Goal: Book appointment/travel/reservation

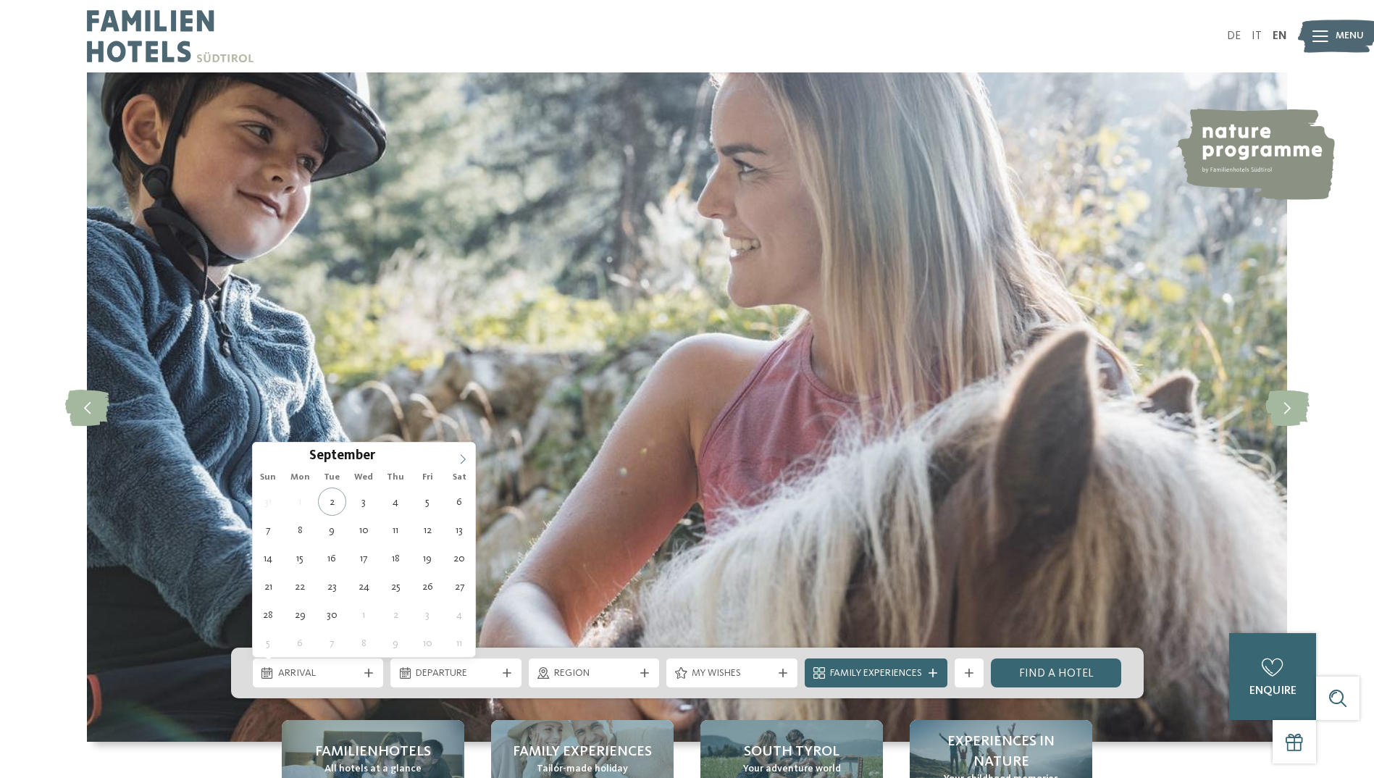
click at [461, 456] on icon at bounding box center [463, 459] width 10 height 10
click at [462, 456] on icon at bounding box center [463, 459] width 10 height 10
type input "****"
click at [462, 456] on icon at bounding box center [463, 459] width 10 height 10
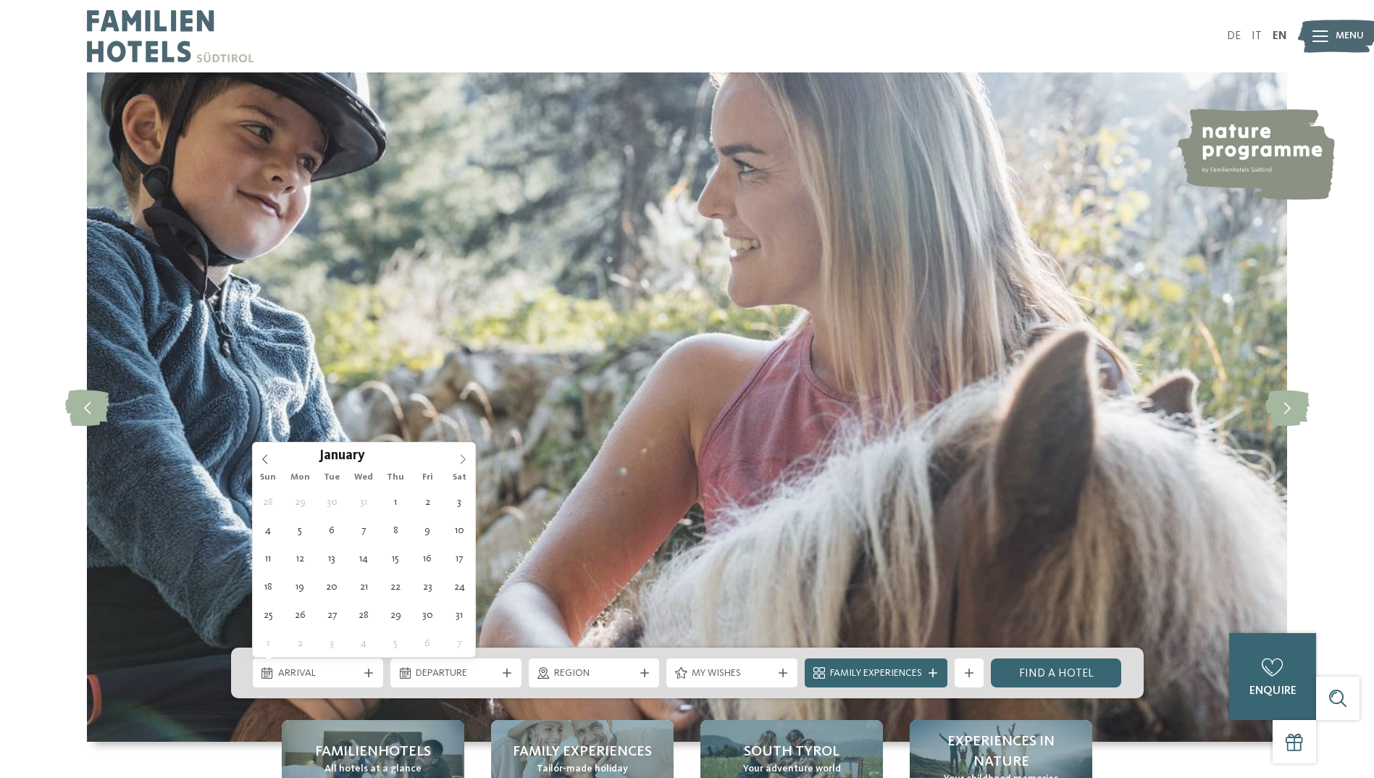
click at [461, 457] on icon at bounding box center [463, 459] width 10 height 10
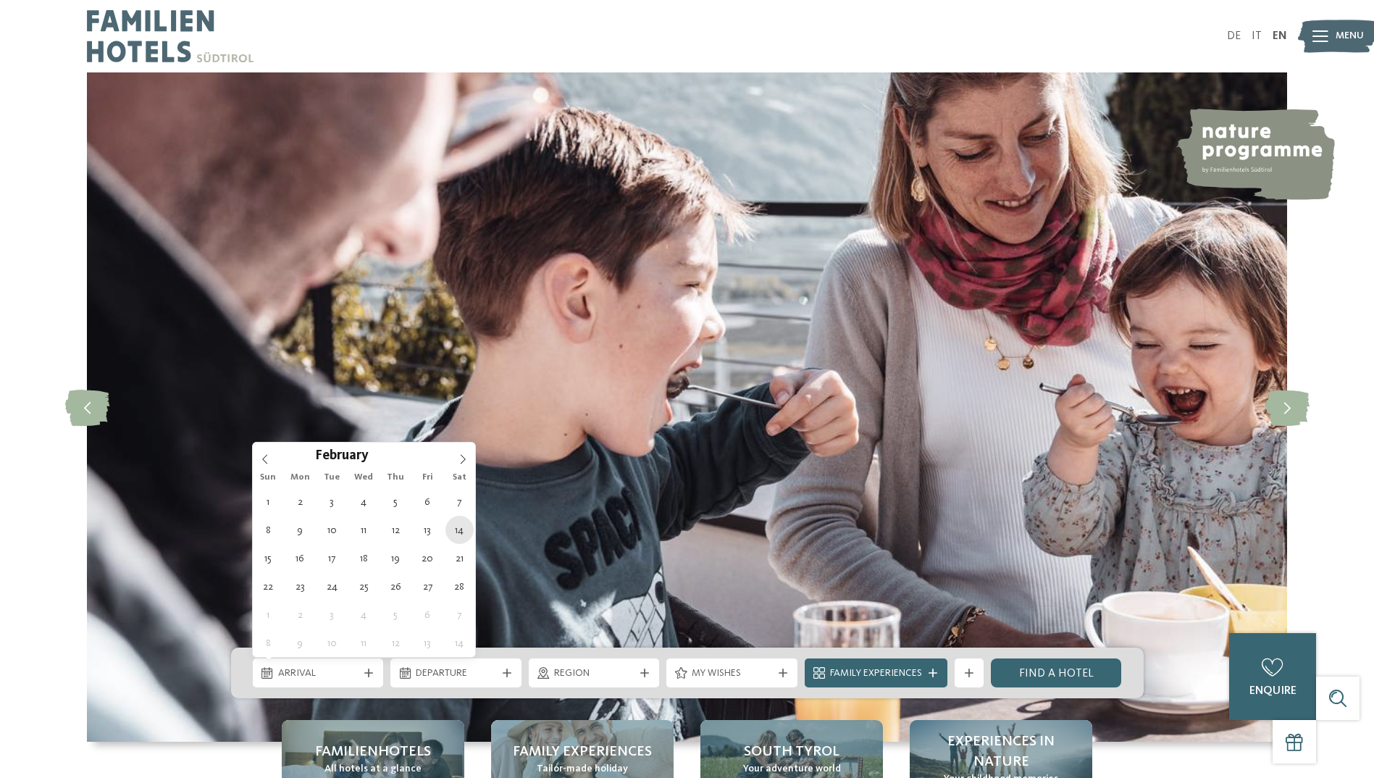
type div "14.02.2026"
type input "****"
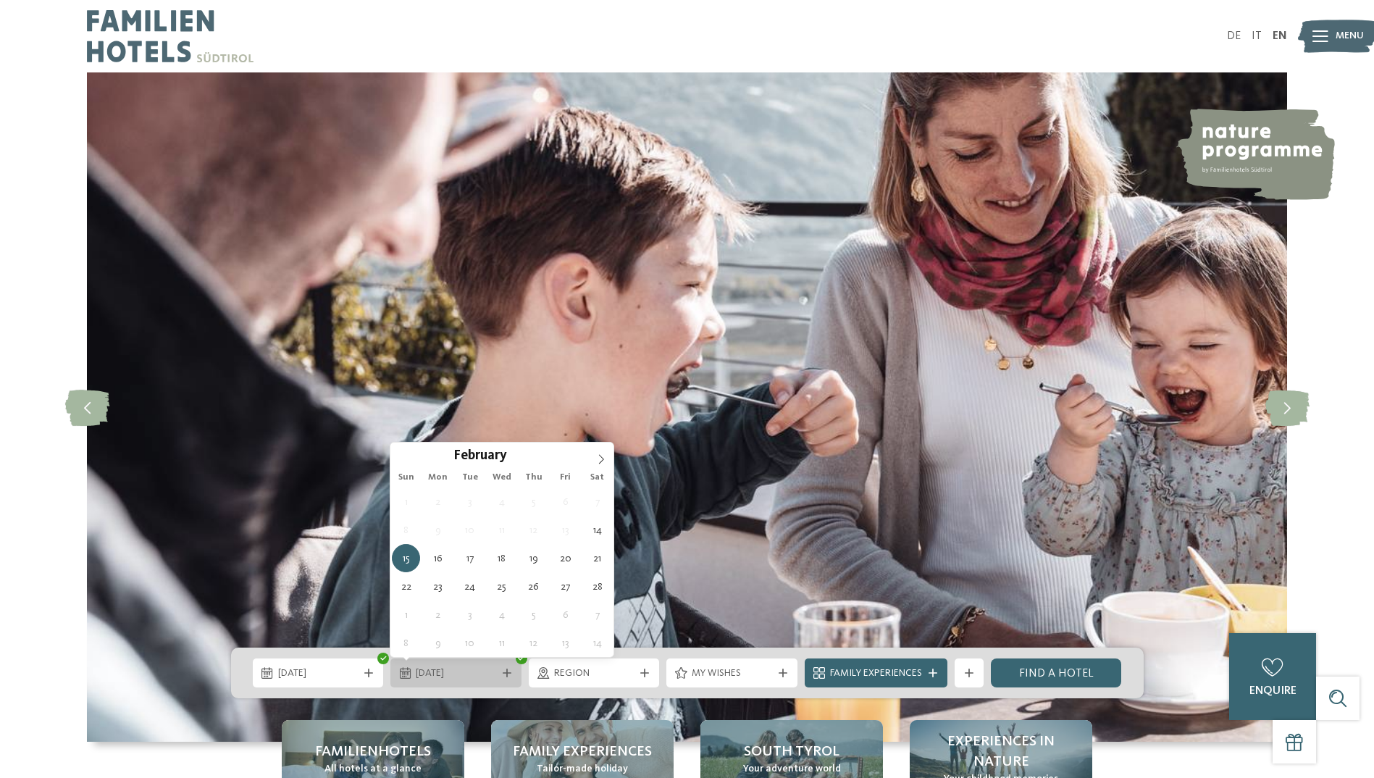
click at [443, 676] on span "15.02.2026" at bounding box center [456, 673] width 80 height 14
type div "21.02.2026"
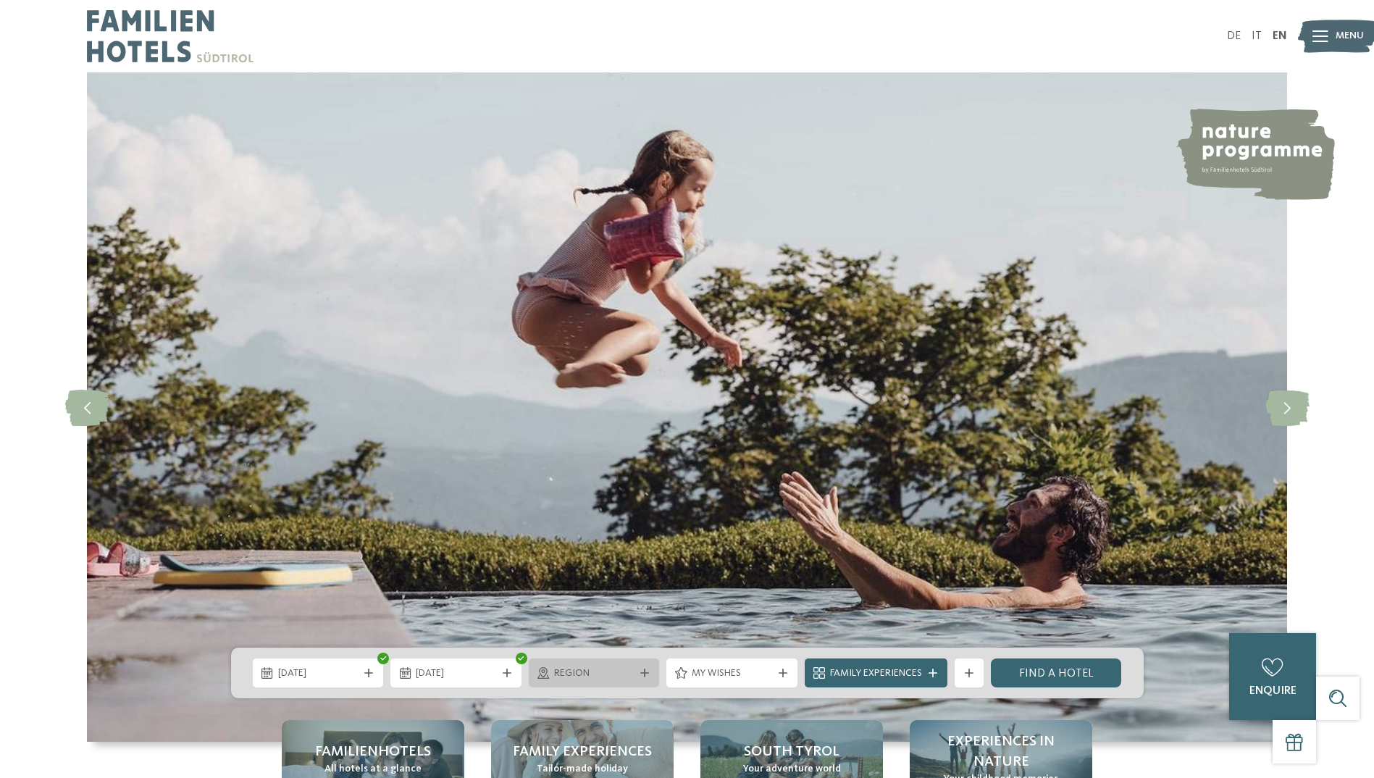
click at [631, 672] on span "Region" at bounding box center [594, 673] width 80 height 14
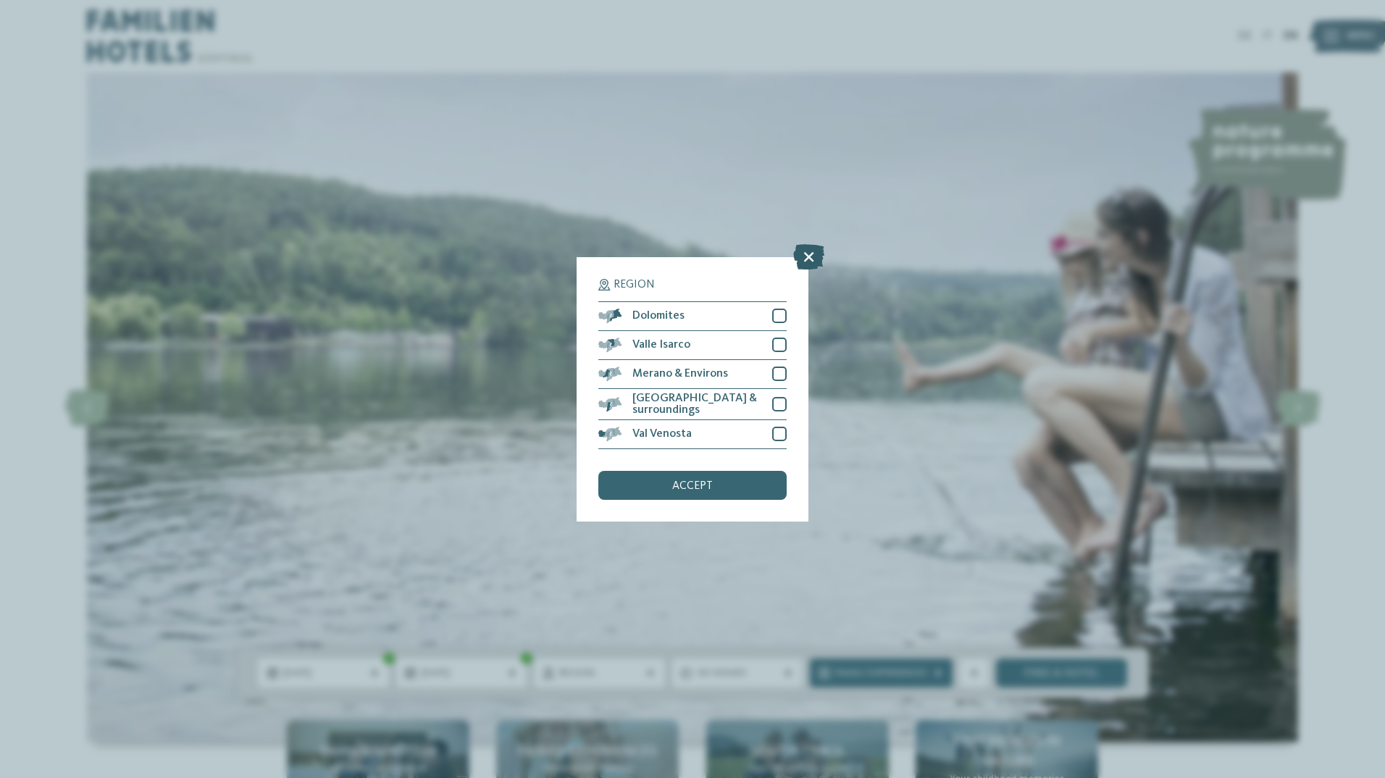
click at [808, 254] on icon at bounding box center [808, 255] width 31 height 25
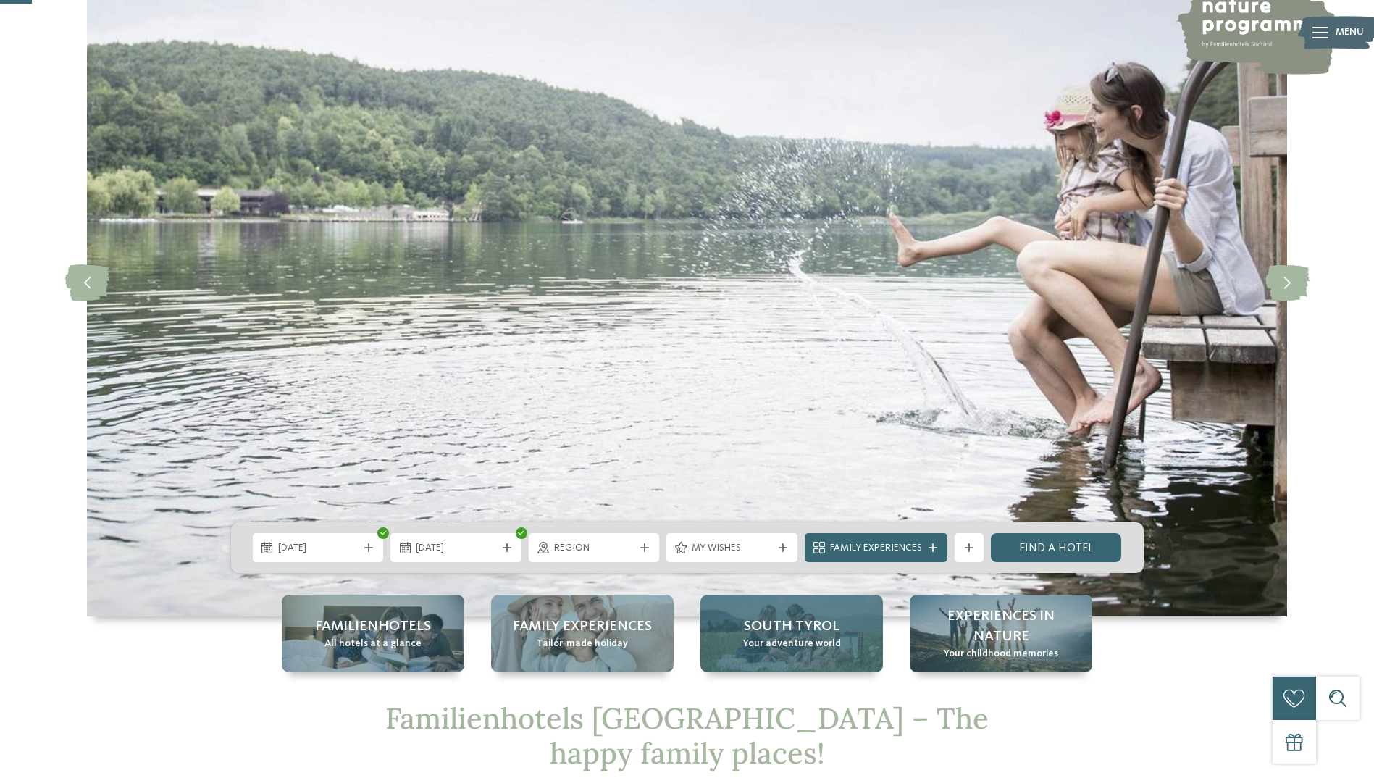
scroll to position [145, 0]
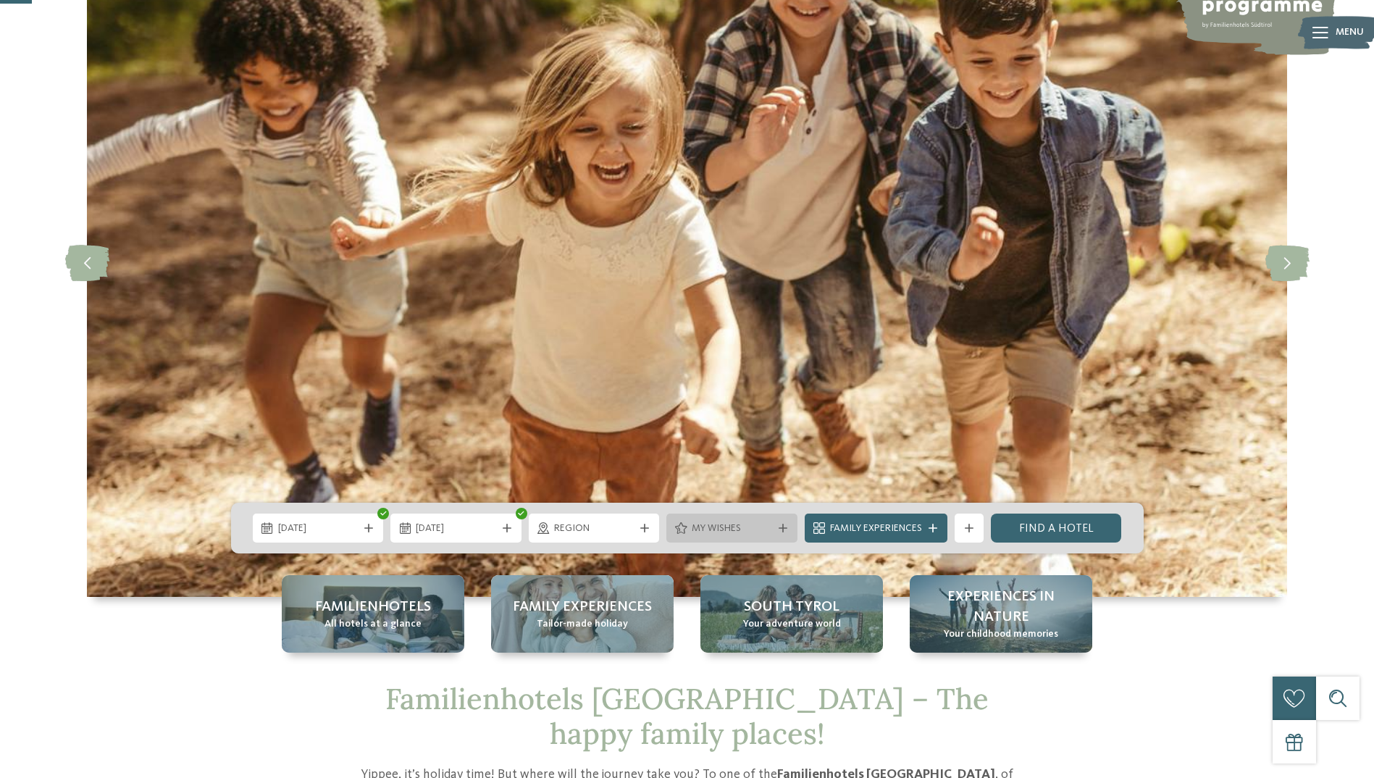
click at [762, 534] on span "My wishes" at bounding box center [732, 529] width 80 height 14
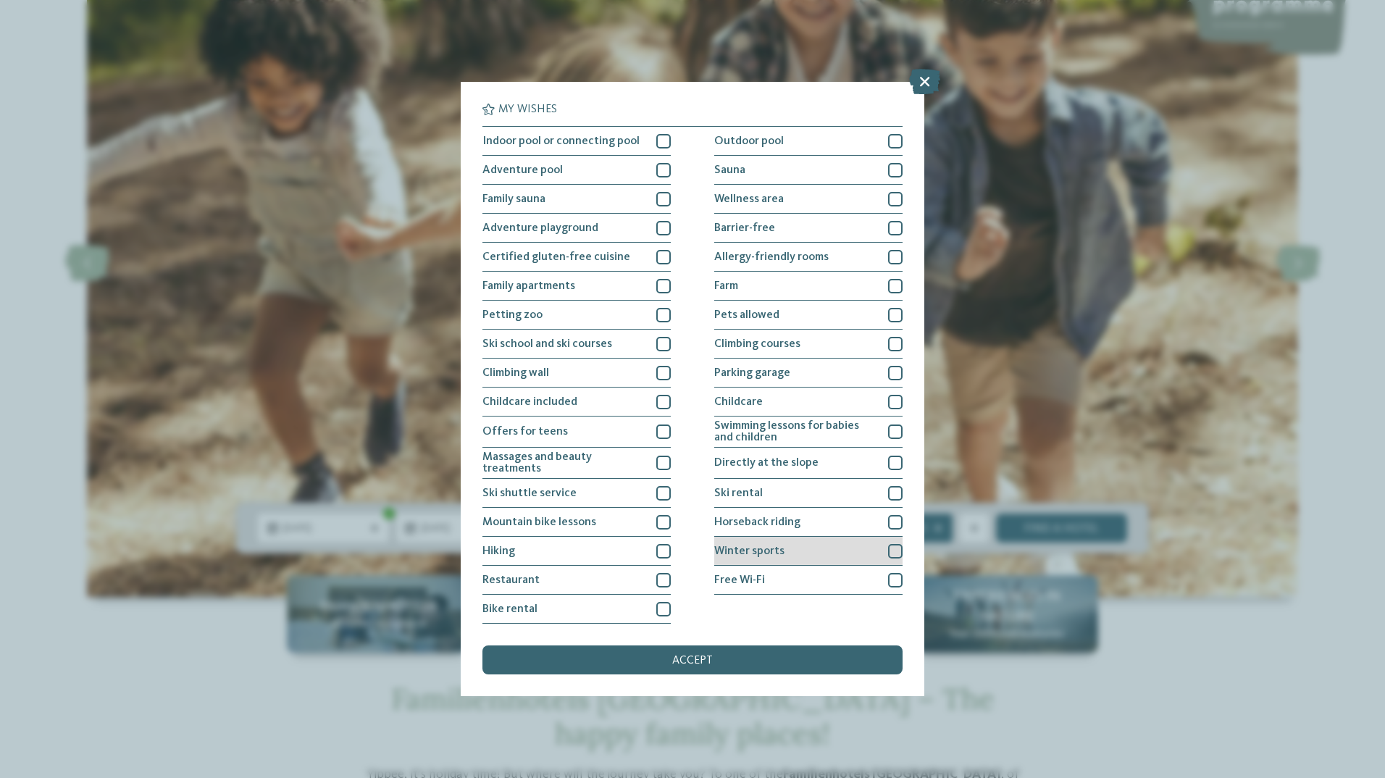
click at [802, 550] on div "Winter sports" at bounding box center [808, 551] width 188 height 29
click at [765, 654] on div "accept" at bounding box center [692, 659] width 420 height 29
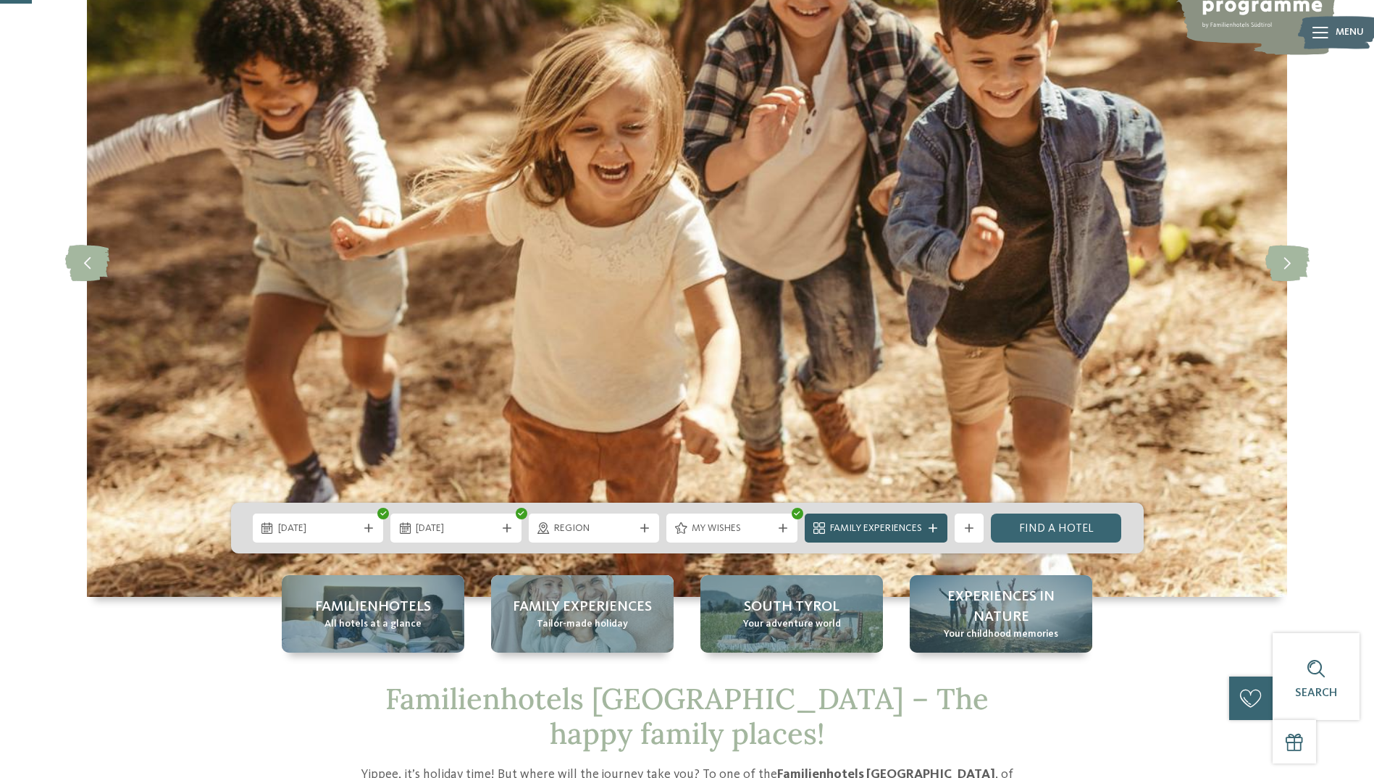
click at [870, 522] on span "Family Experiences" at bounding box center [876, 529] width 92 height 14
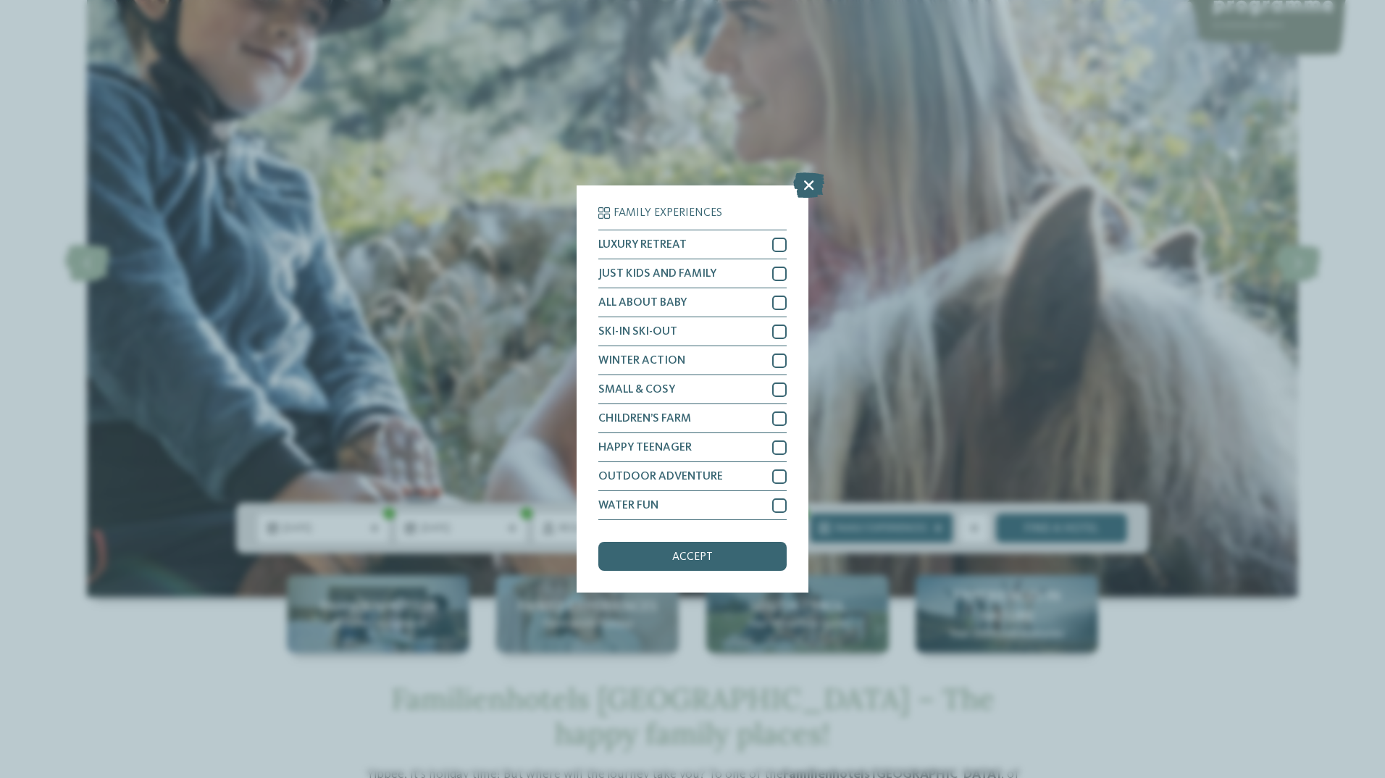
click at [803, 179] on icon at bounding box center [808, 184] width 31 height 25
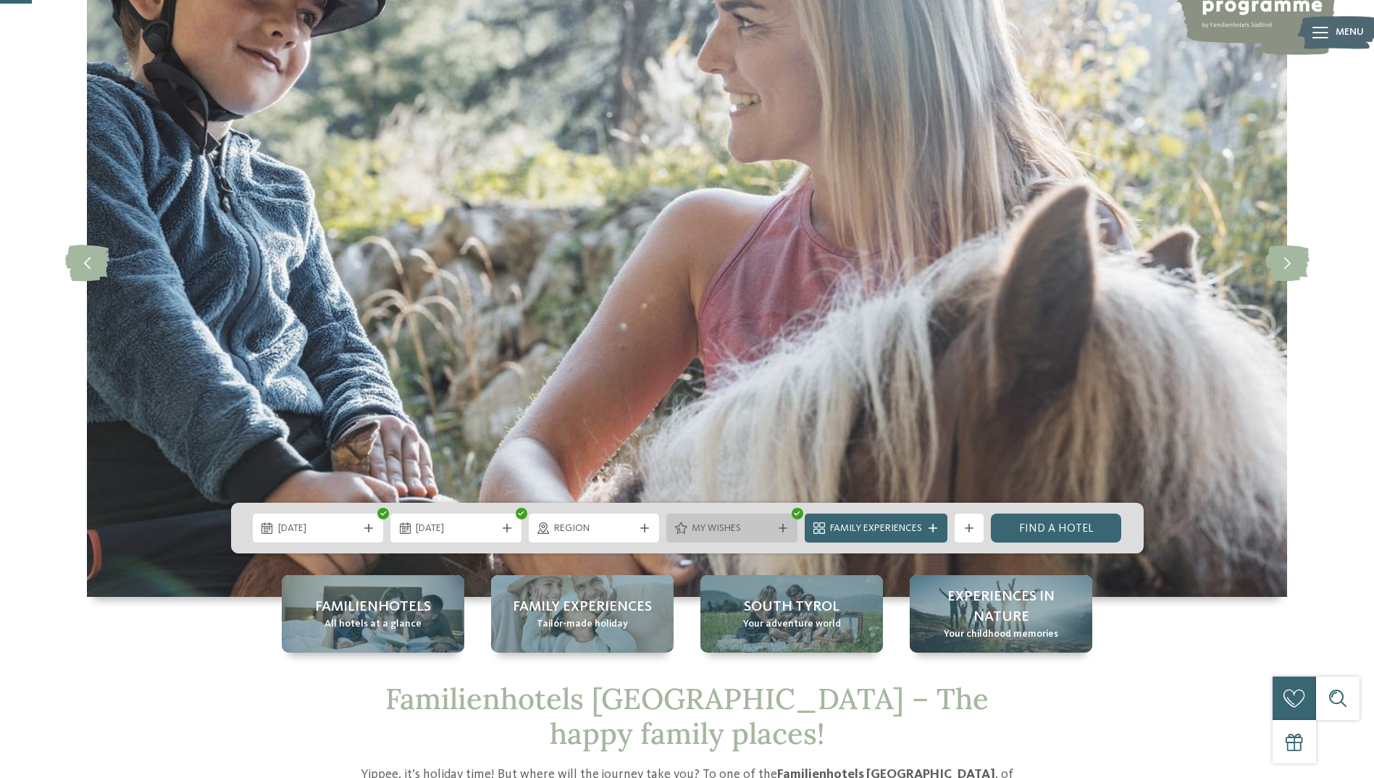
click at [786, 530] on icon at bounding box center [783, 528] width 9 height 9
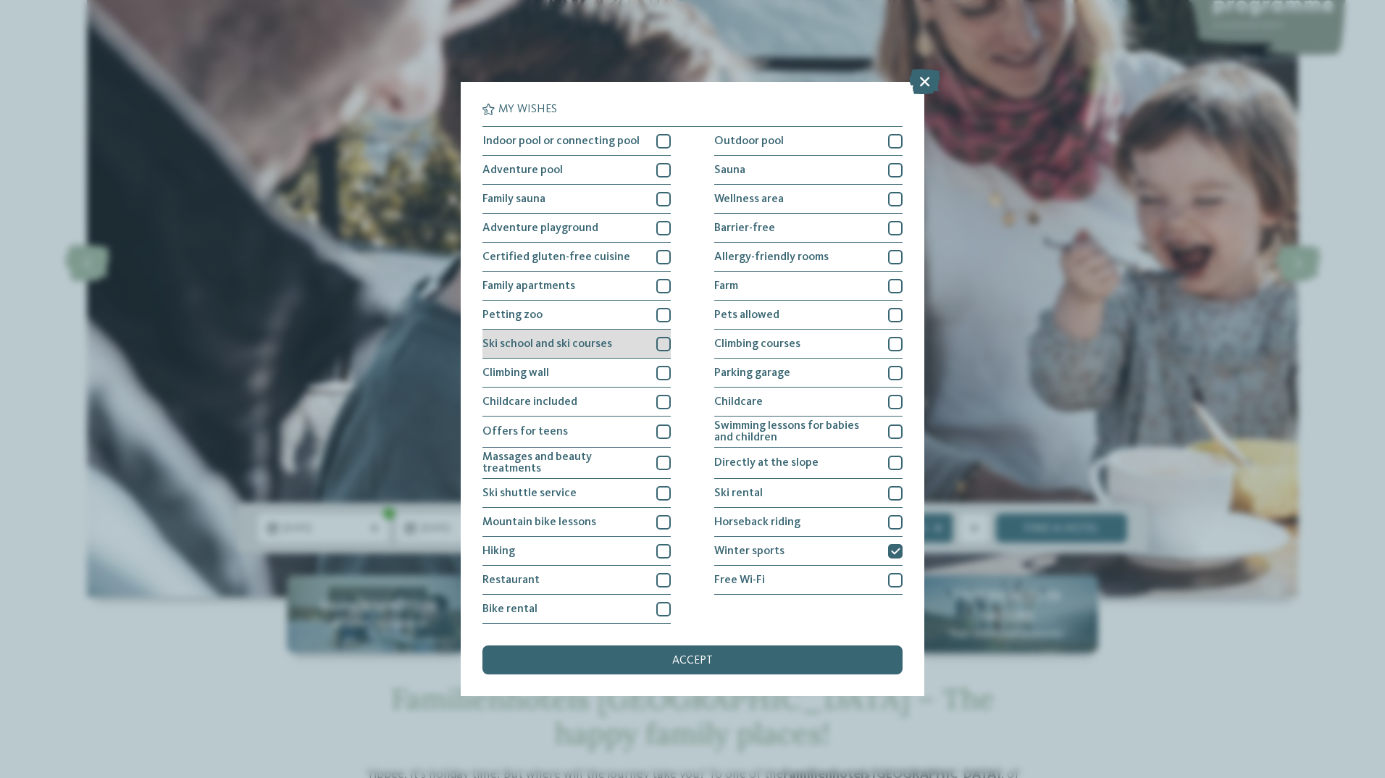
click at [666, 348] on div at bounding box center [663, 344] width 14 height 14
click at [726, 650] on div "accept" at bounding box center [692, 659] width 420 height 29
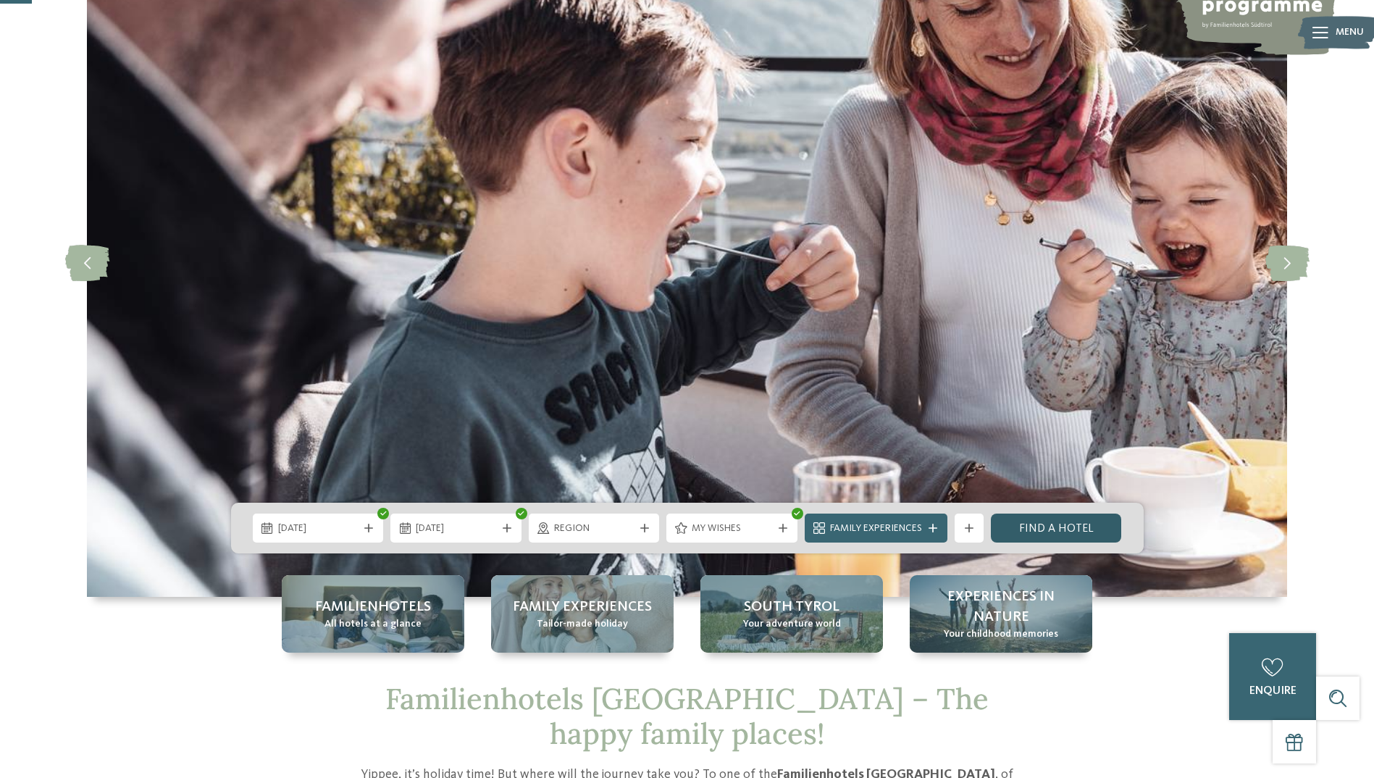
click at [1051, 525] on link "Find a hotel" at bounding box center [1056, 528] width 131 height 29
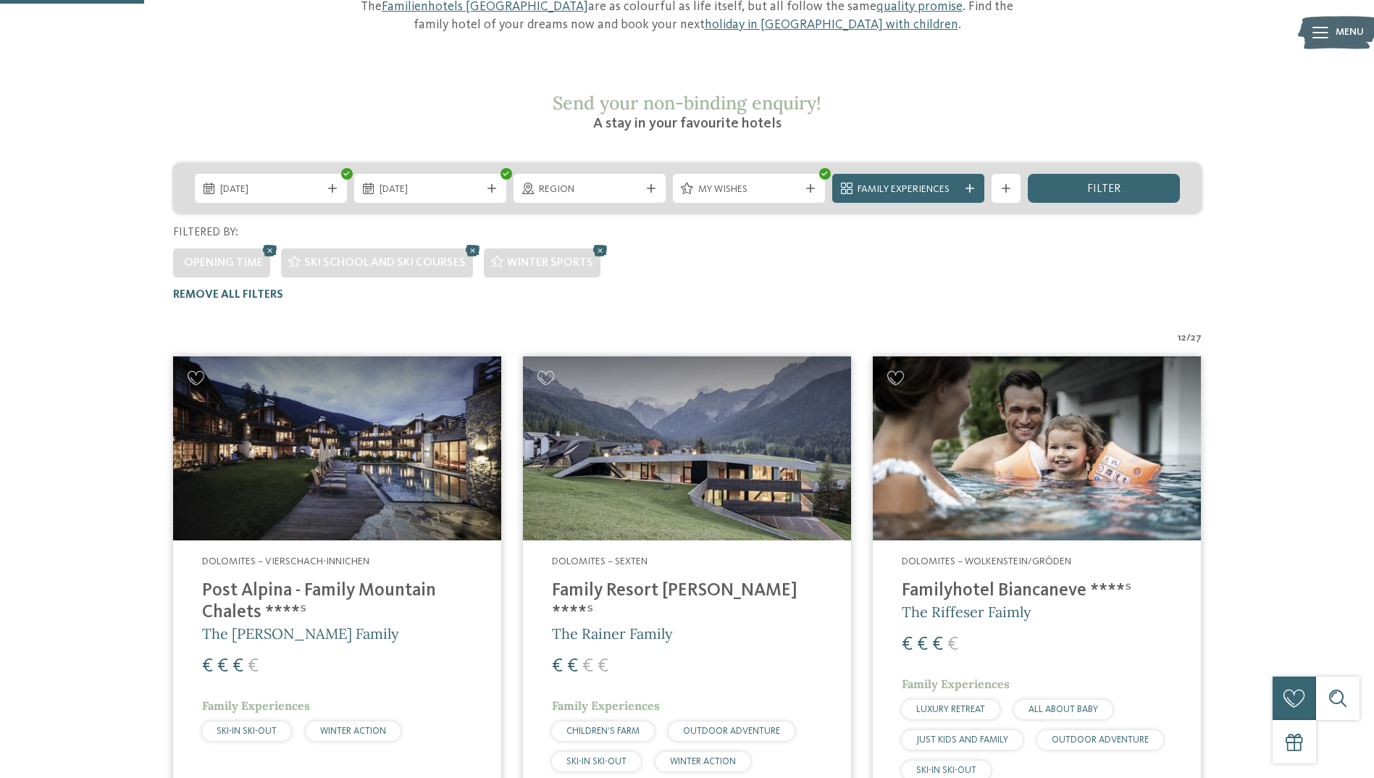
scroll to position [296, 0]
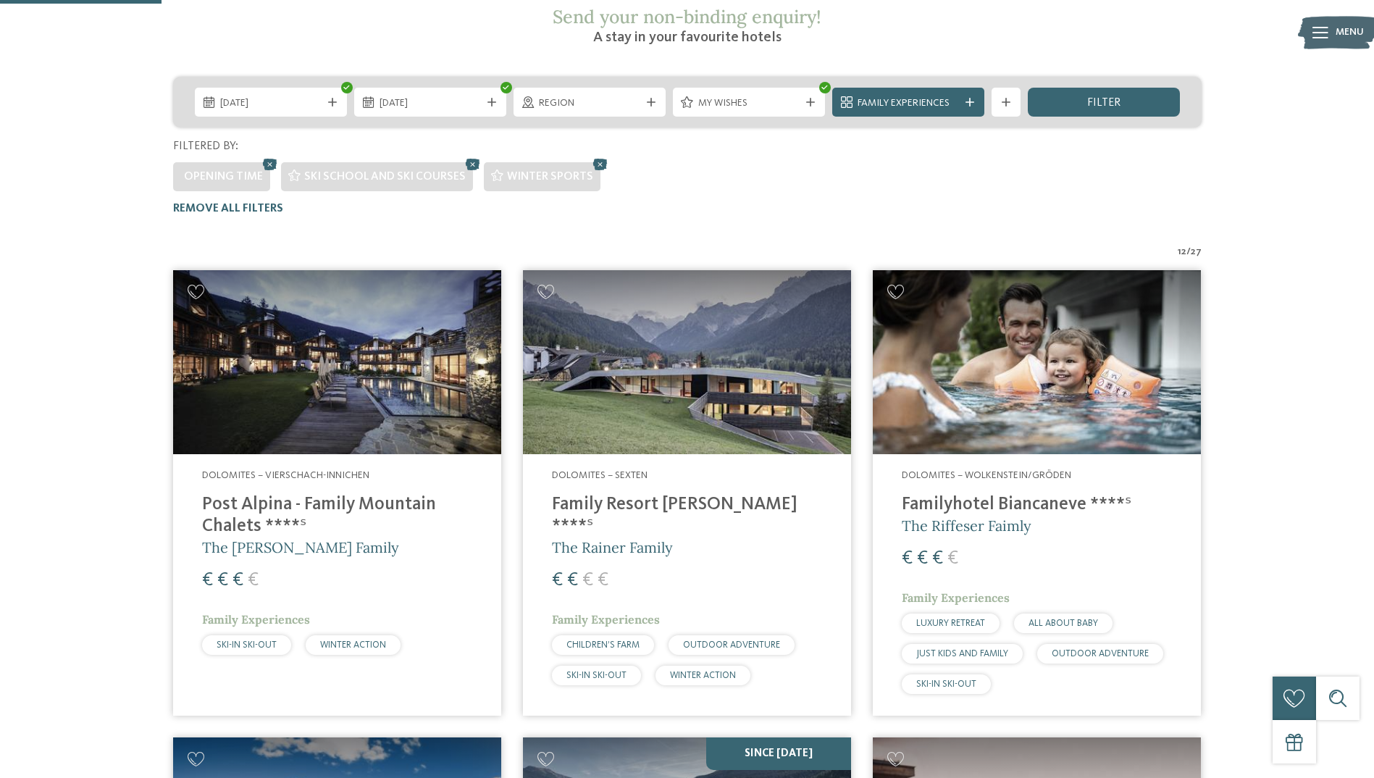
click at [370, 494] on h4 "Post Alpina - Family Mountain Chalets ****ˢ" at bounding box center [337, 515] width 270 height 43
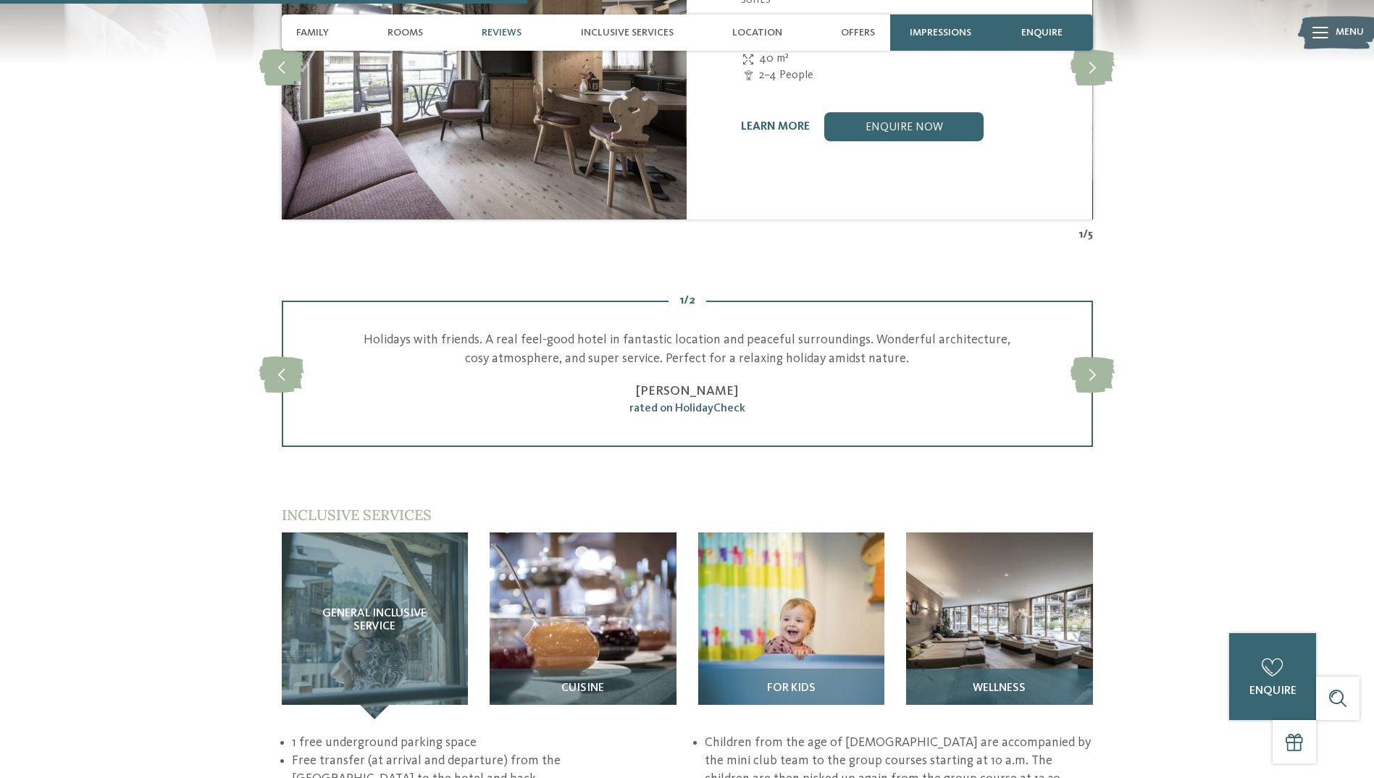
scroll to position [1956, 0]
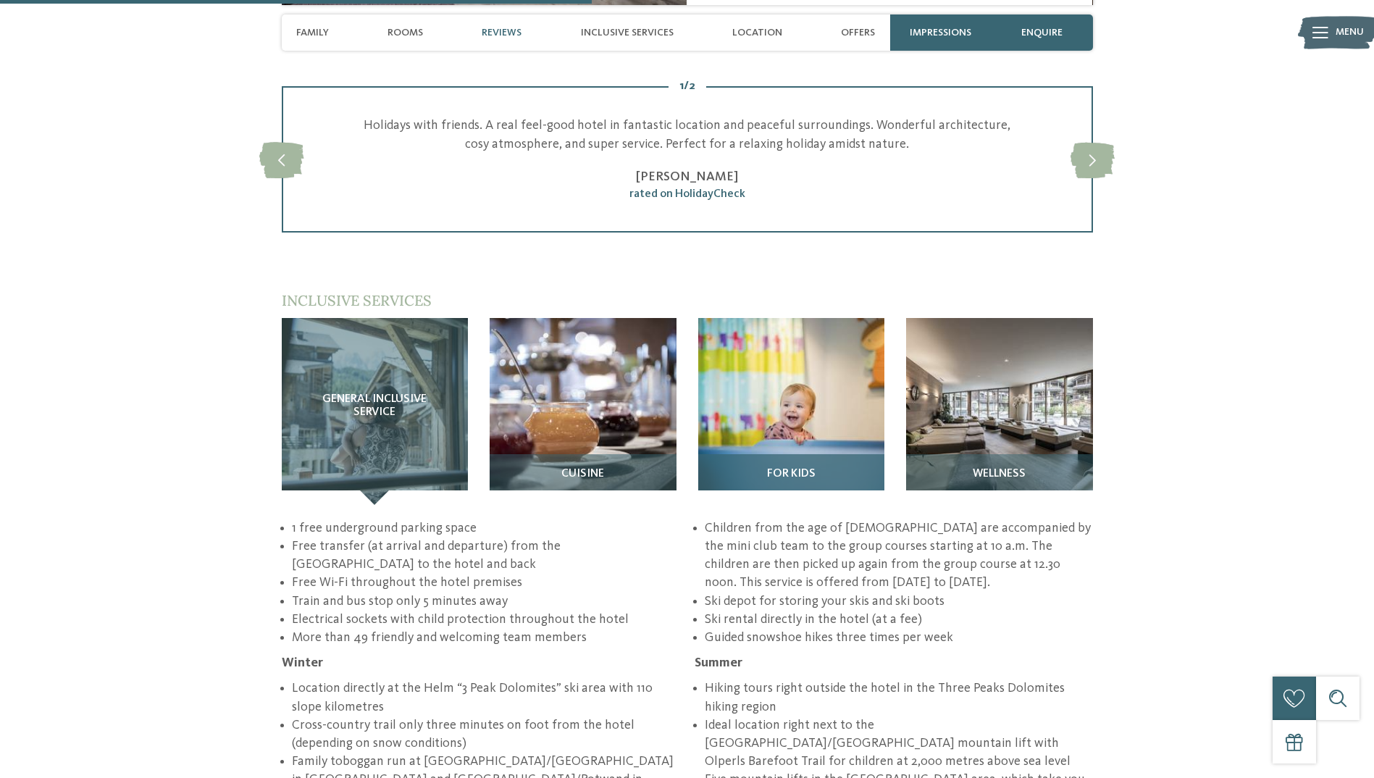
click at [783, 353] on img at bounding box center [791, 411] width 187 height 187
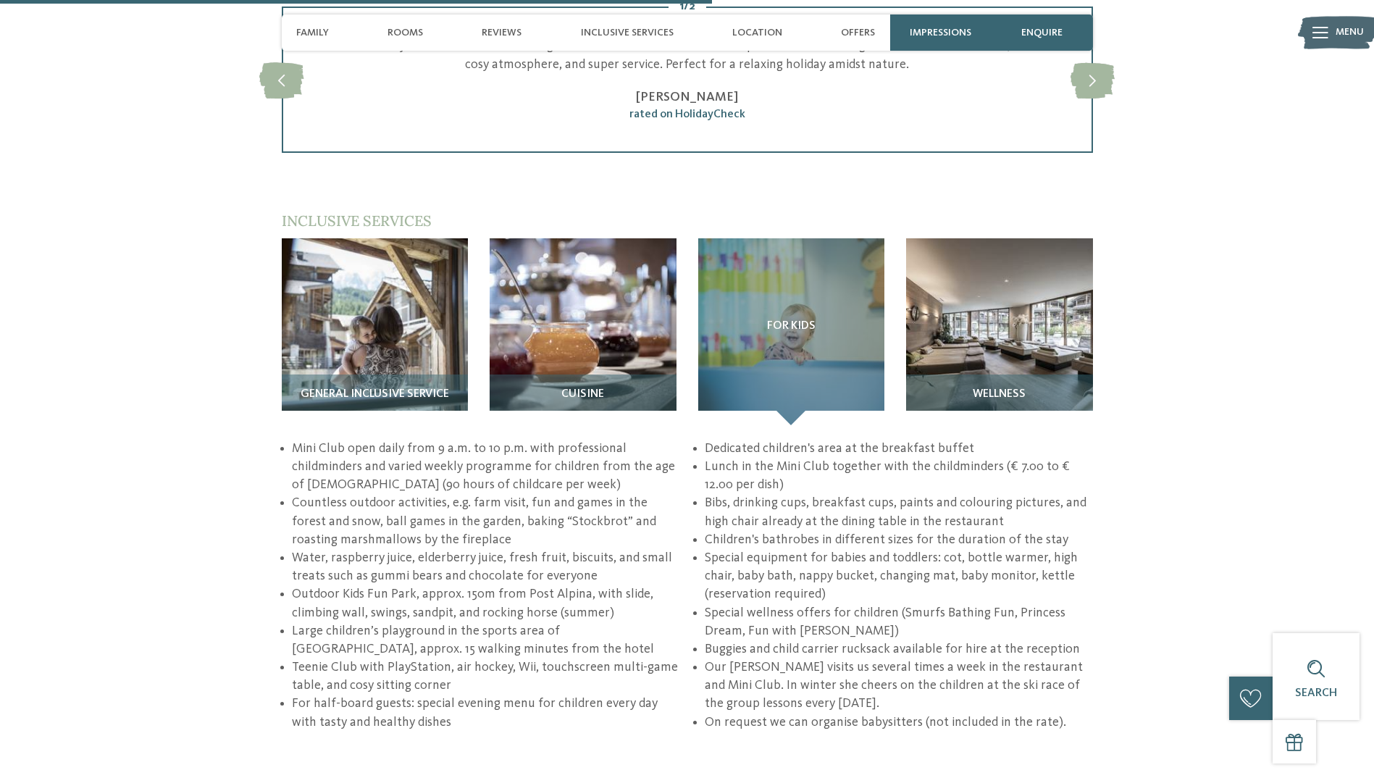
scroll to position [2028, 0]
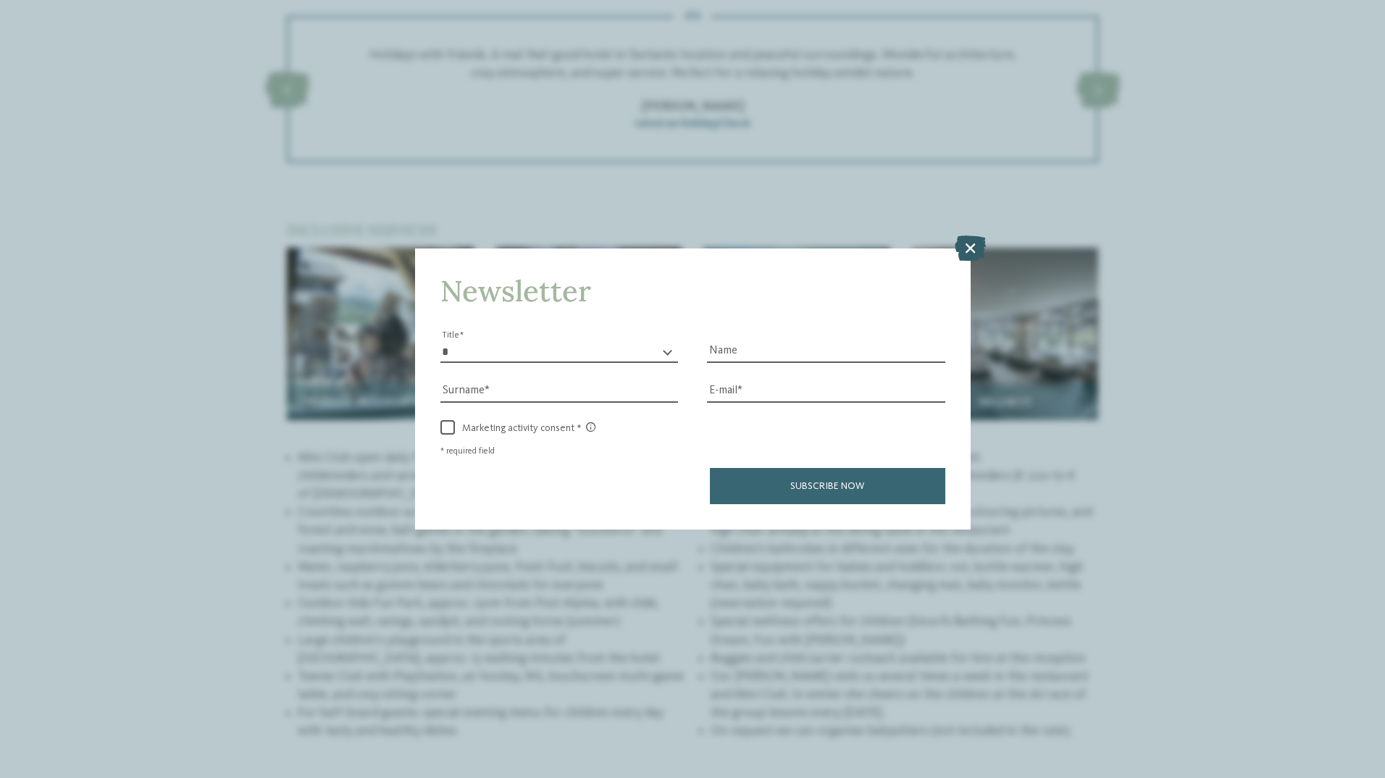
click at [963, 243] on icon at bounding box center [970, 247] width 31 height 25
